Goal: Task Accomplishment & Management: Complete application form

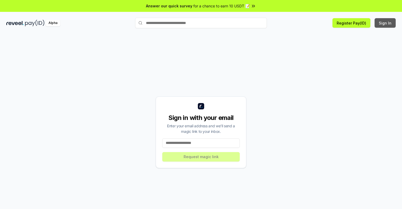
click at [385, 23] on button "Sign In" at bounding box center [385, 22] width 21 height 9
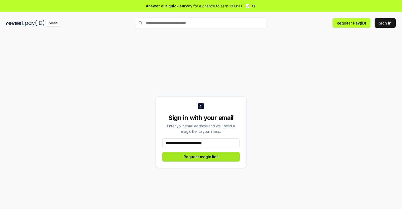
type input "**********"
click at [201, 157] on button "Request magic link" at bounding box center [200, 156] width 77 height 9
